Goal: Navigation & Orientation: Find specific page/section

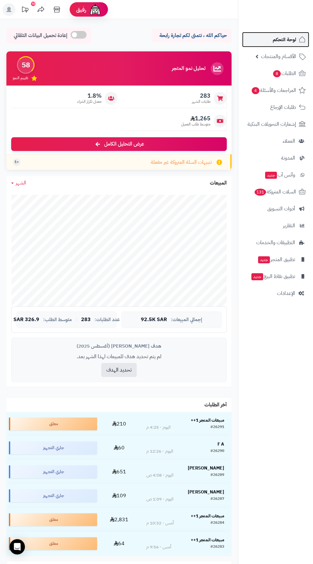
click at [289, 39] on span "لوحة التحكم" at bounding box center [284, 39] width 23 height 9
